Goal: Task Accomplishment & Management: Complete application form

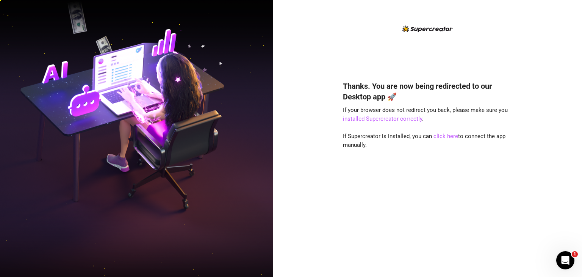
click at [563, 36] on div "Thanks. You are now being redirected to our Desktop app 🚀 If your browser does …" at bounding box center [427, 138] width 309 height 277
